Goal: Information Seeking & Learning: Find specific fact

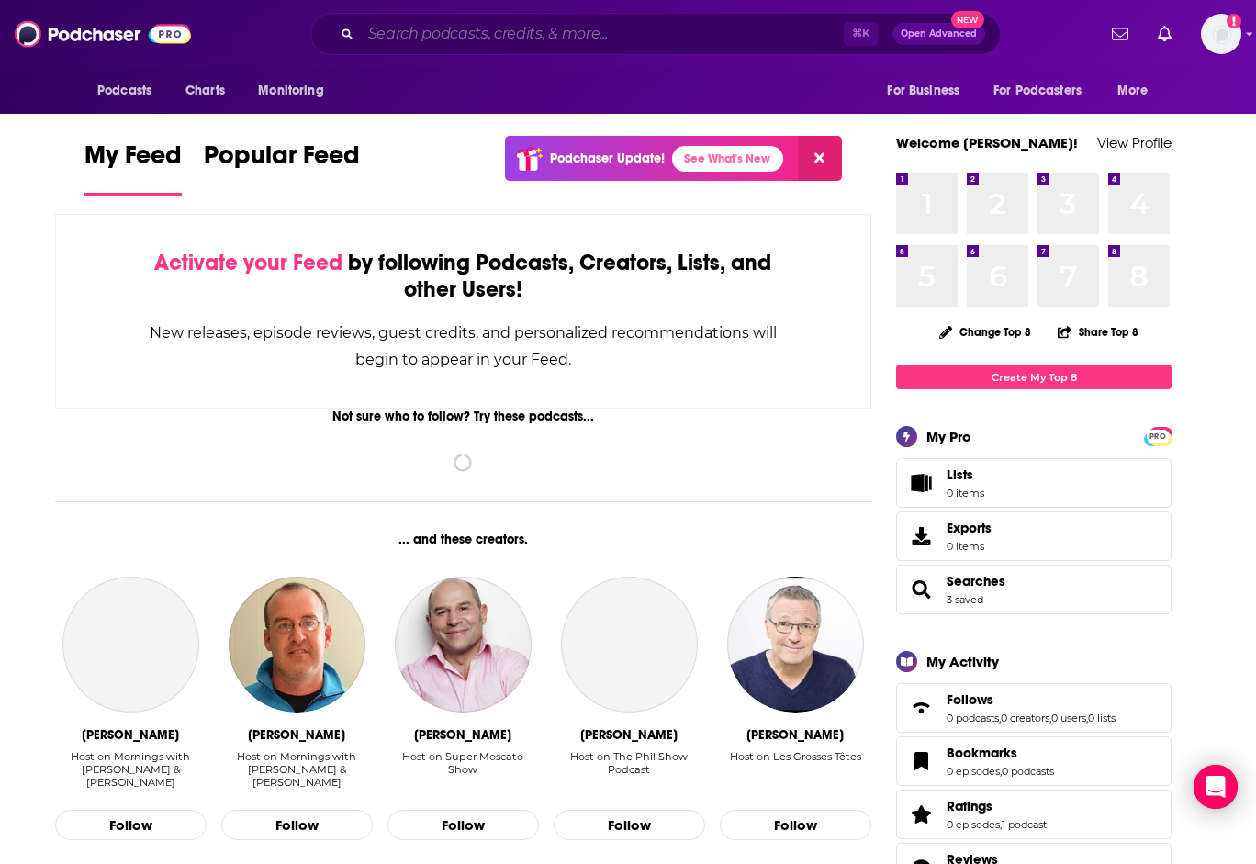
click at [624, 25] on input "Search podcasts, credits, & more..." at bounding box center [602, 33] width 483 height 29
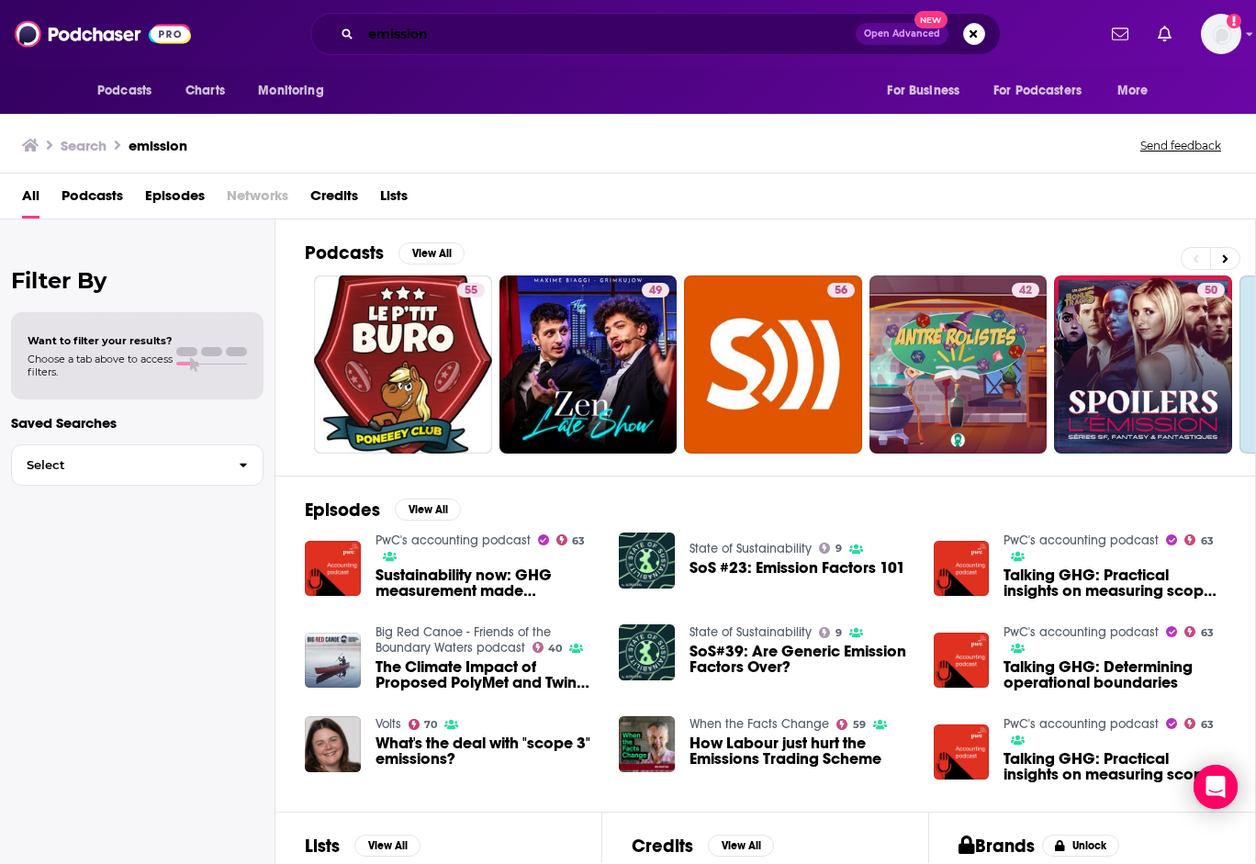
click at [441, 36] on input "emission" at bounding box center [608, 33] width 495 height 29
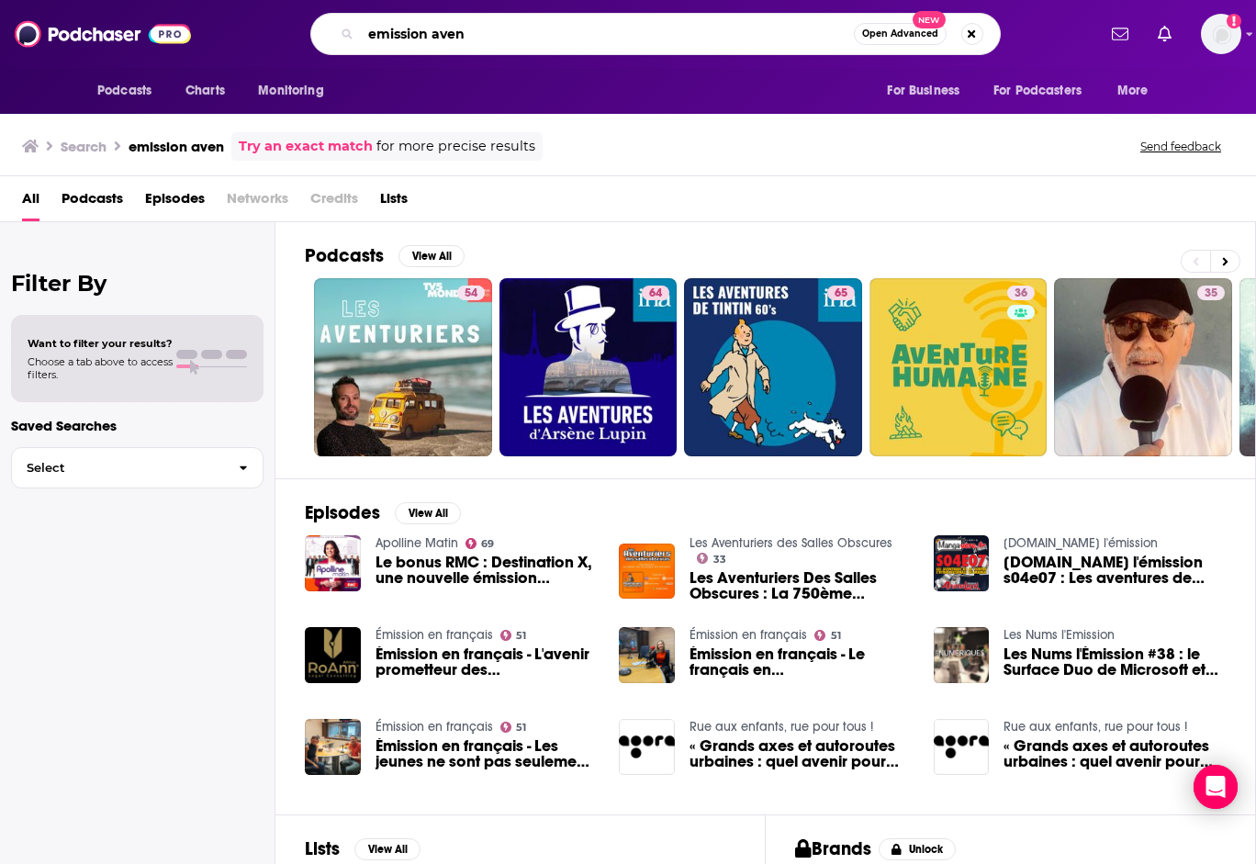
drag, startPoint x: 485, startPoint y: 39, endPoint x: 292, endPoint y: 29, distance: 193.1
click at [292, 29] on div "emission aven Open Advanced New" at bounding box center [655, 34] width 881 height 42
type input "[PERSON_NAME]"
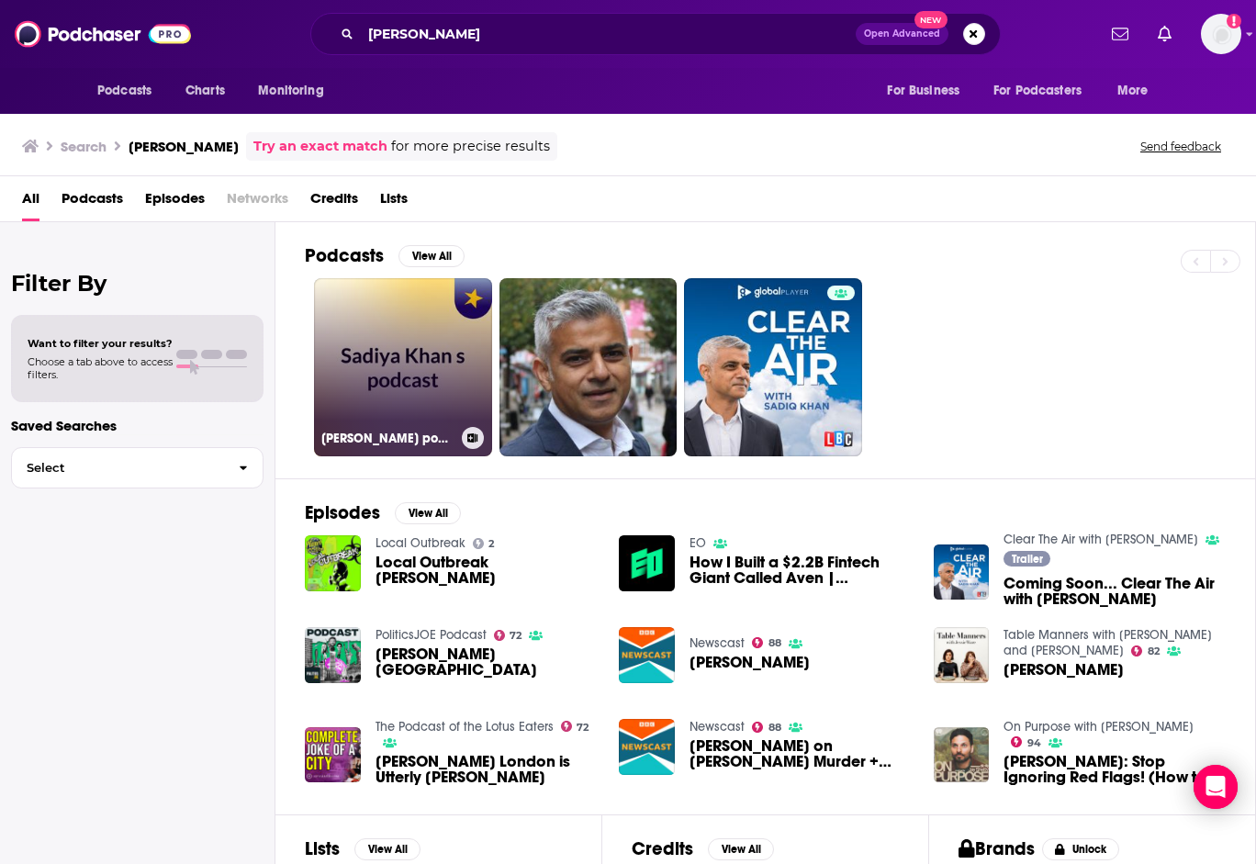
click at [399, 348] on link "[PERSON_NAME] podcast" at bounding box center [403, 367] width 178 height 178
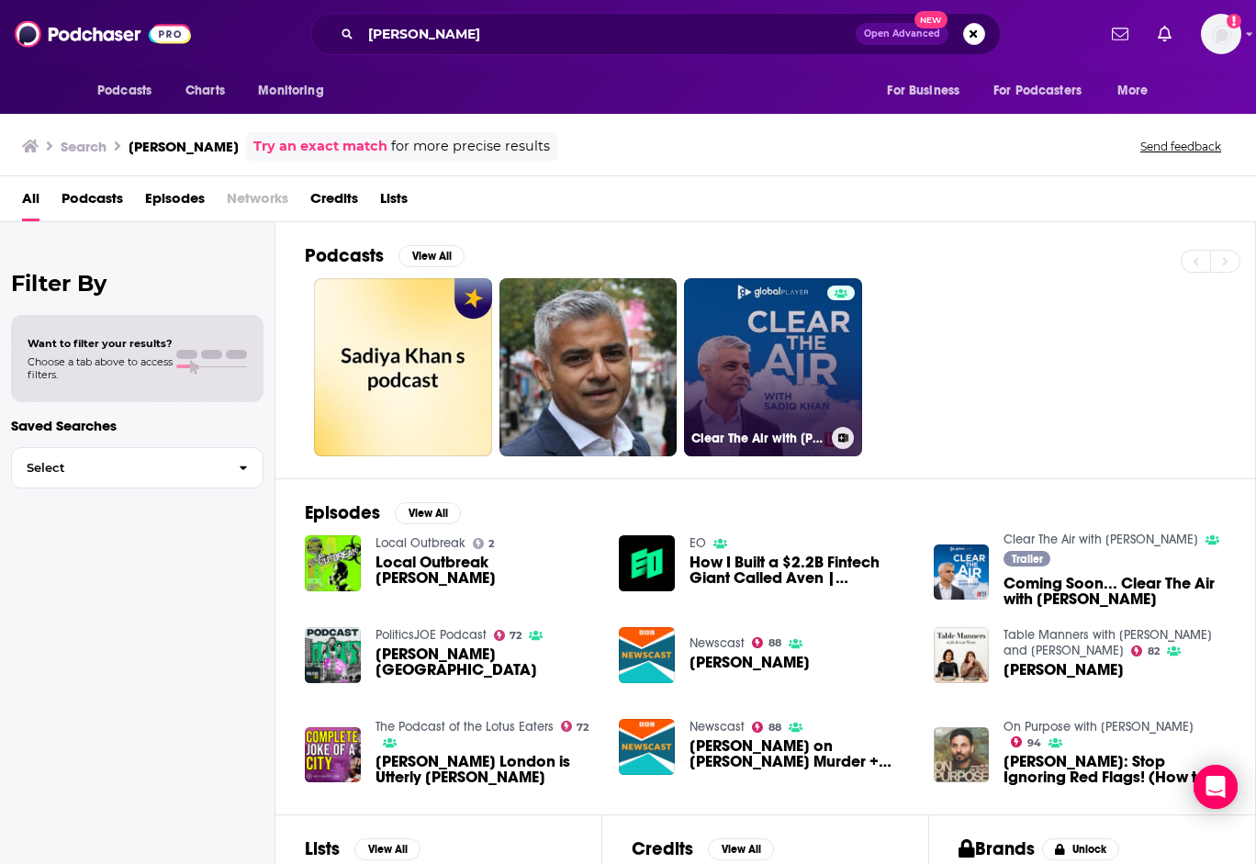
click at [796, 327] on link "Clear The Air with [PERSON_NAME]" at bounding box center [773, 367] width 178 height 178
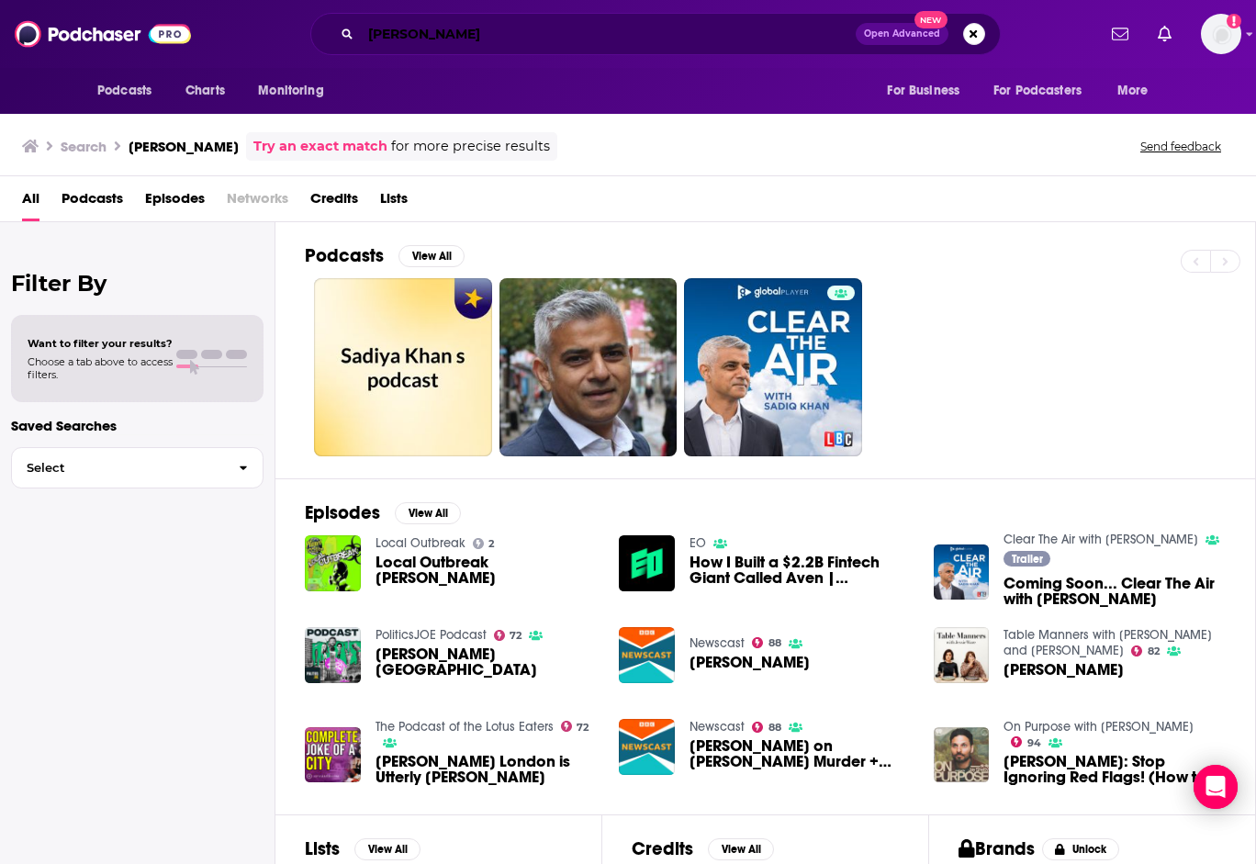
click at [446, 39] on input "[PERSON_NAME]" at bounding box center [608, 33] width 495 height 29
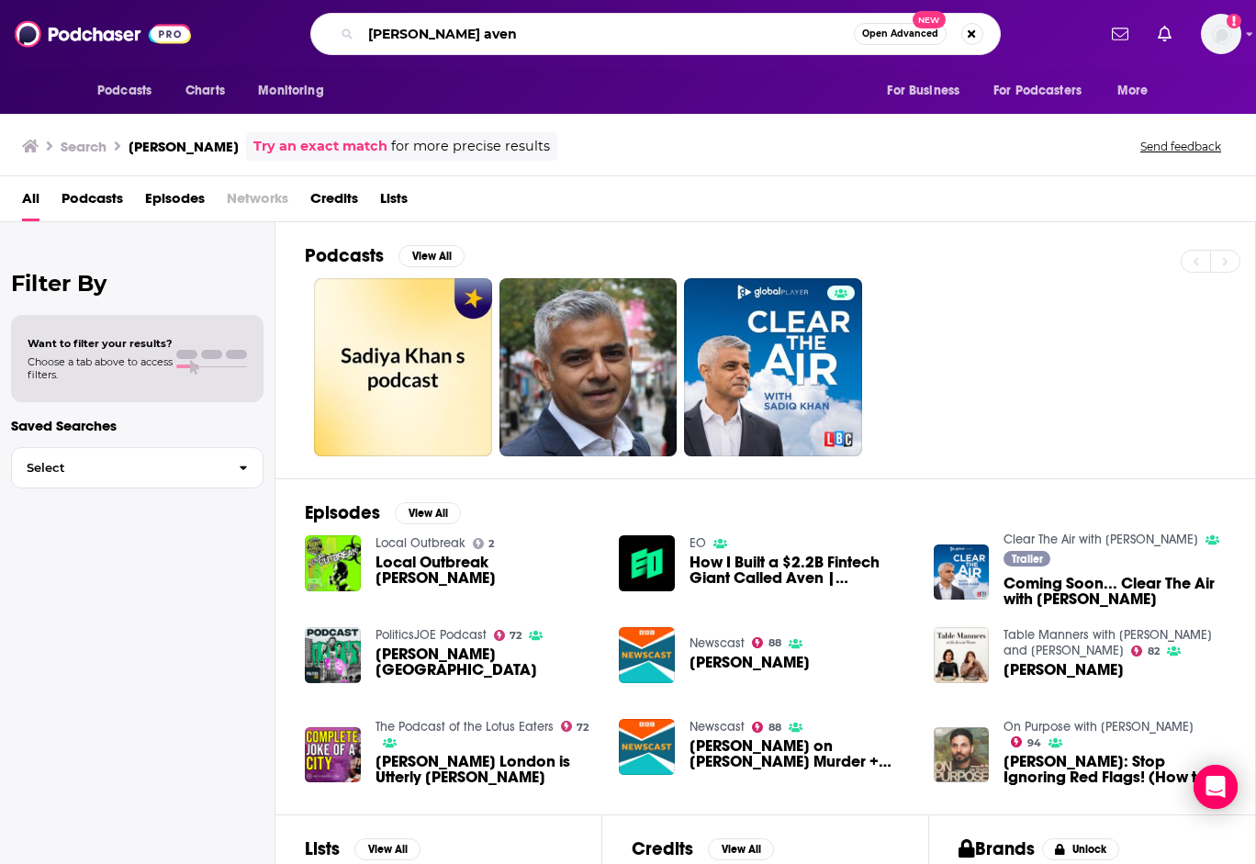
type input "[PERSON_NAME] aven"
